Goal: Find specific page/section: Find specific page/section

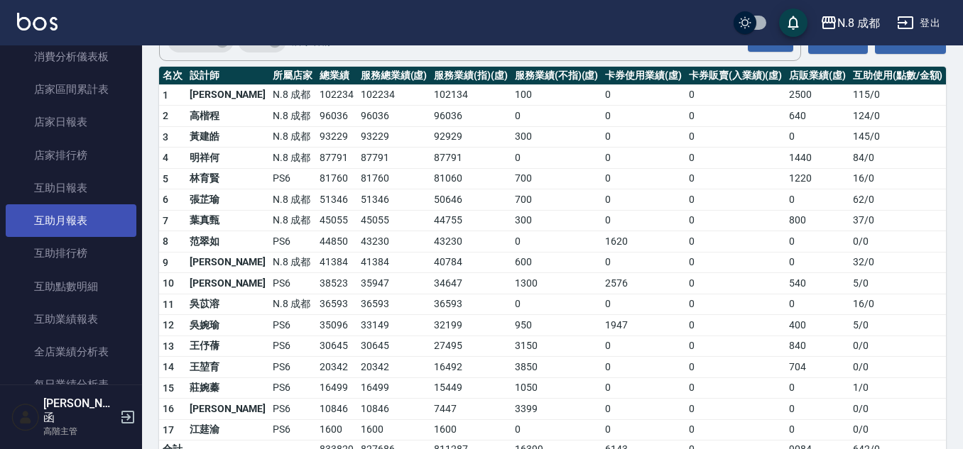
scroll to position [142, 0]
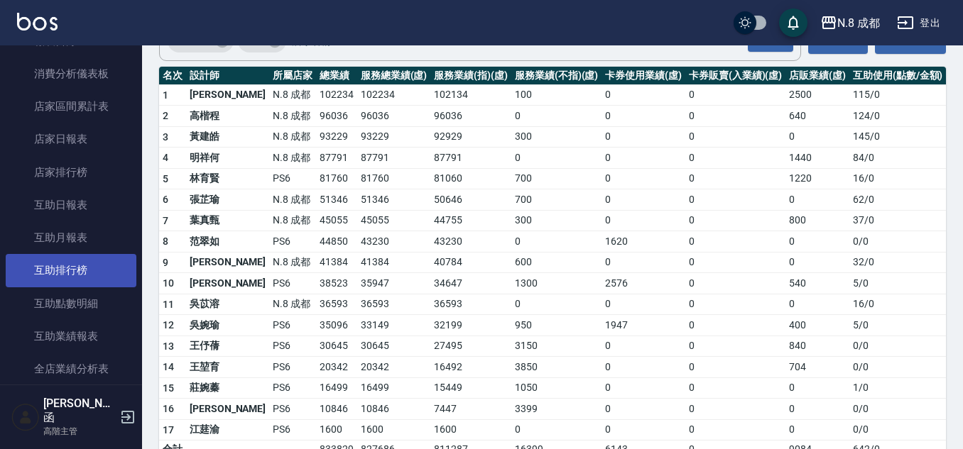
drag, startPoint x: 64, startPoint y: 260, endPoint x: 101, endPoint y: 259, distance: 36.9
click at [64, 260] on link "互助排行榜" at bounding box center [71, 270] width 131 height 33
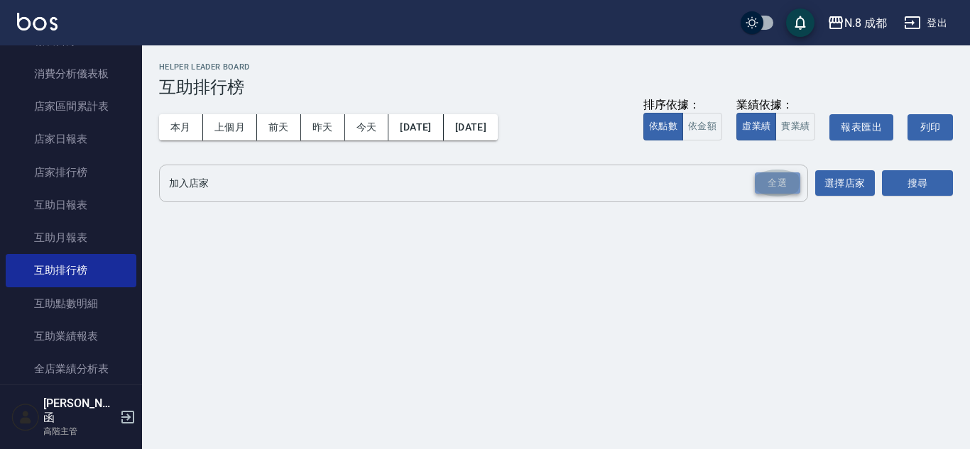
click at [778, 178] on div "全選" at bounding box center [777, 184] width 45 height 22
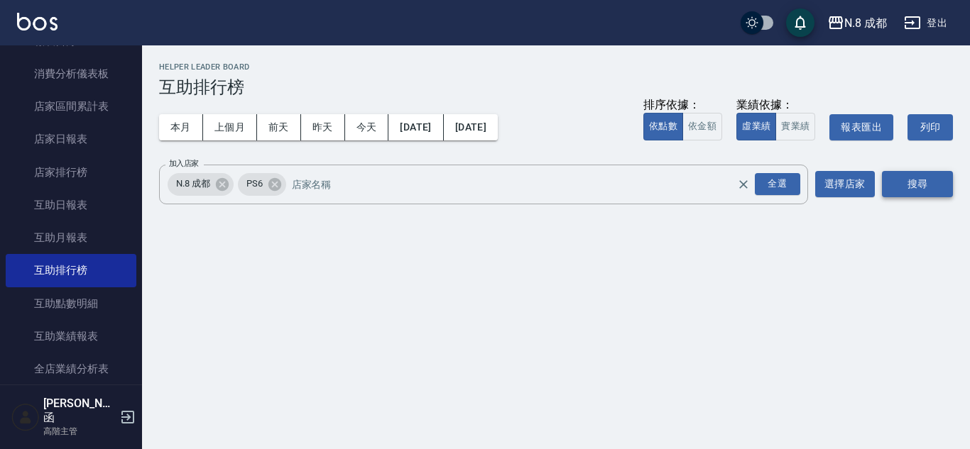
click at [935, 187] on button "搜尋" at bounding box center [917, 184] width 71 height 26
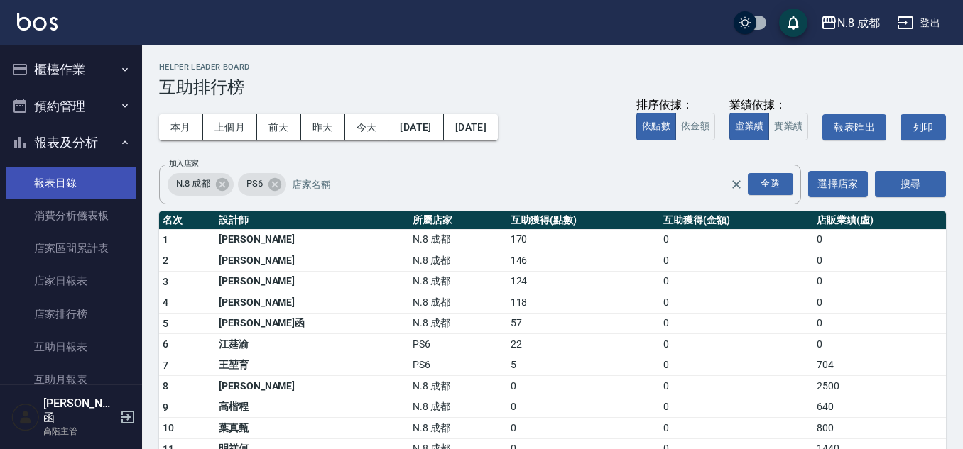
click at [87, 175] on link "報表目錄" at bounding box center [71, 183] width 131 height 33
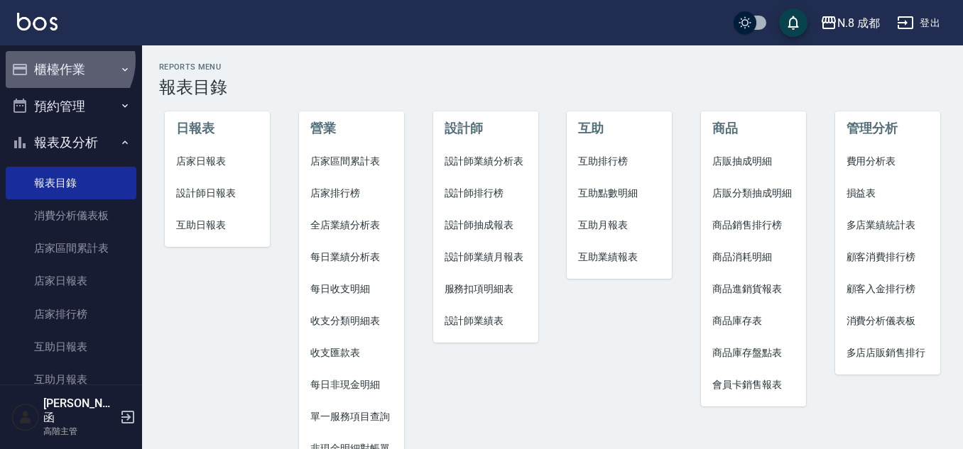
click at [66, 60] on button "櫃檯作業" at bounding box center [71, 69] width 131 height 37
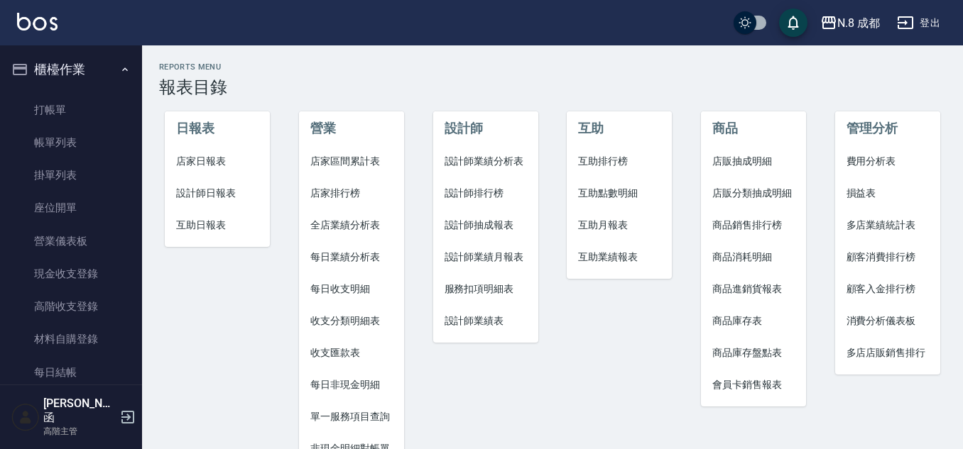
click at [84, 107] on link "打帳單" at bounding box center [71, 110] width 131 height 33
